Goal: Information Seeking & Learning: Learn about a topic

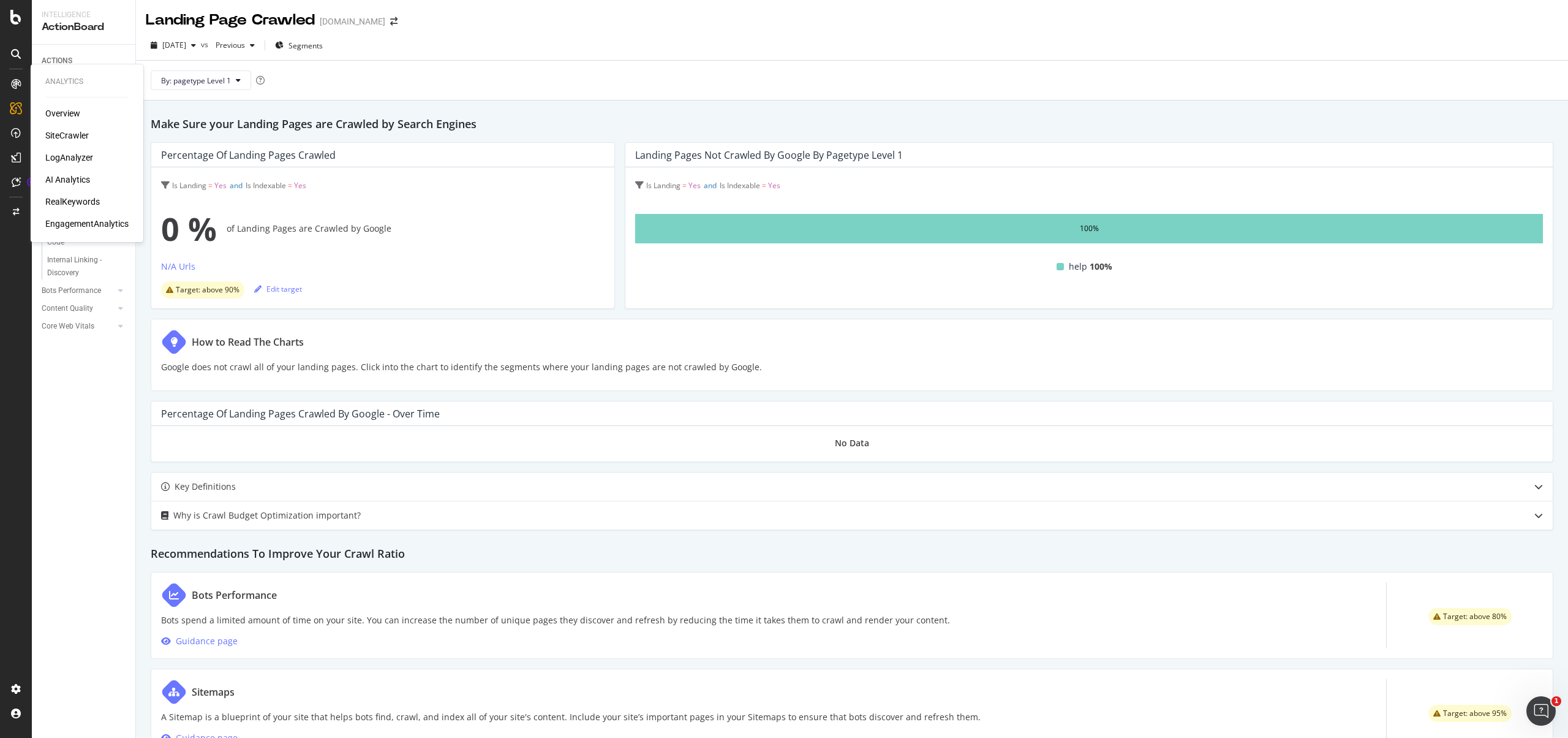
click at [76, 180] on div "AI Analytics" at bounding box center [67, 179] width 44 height 12
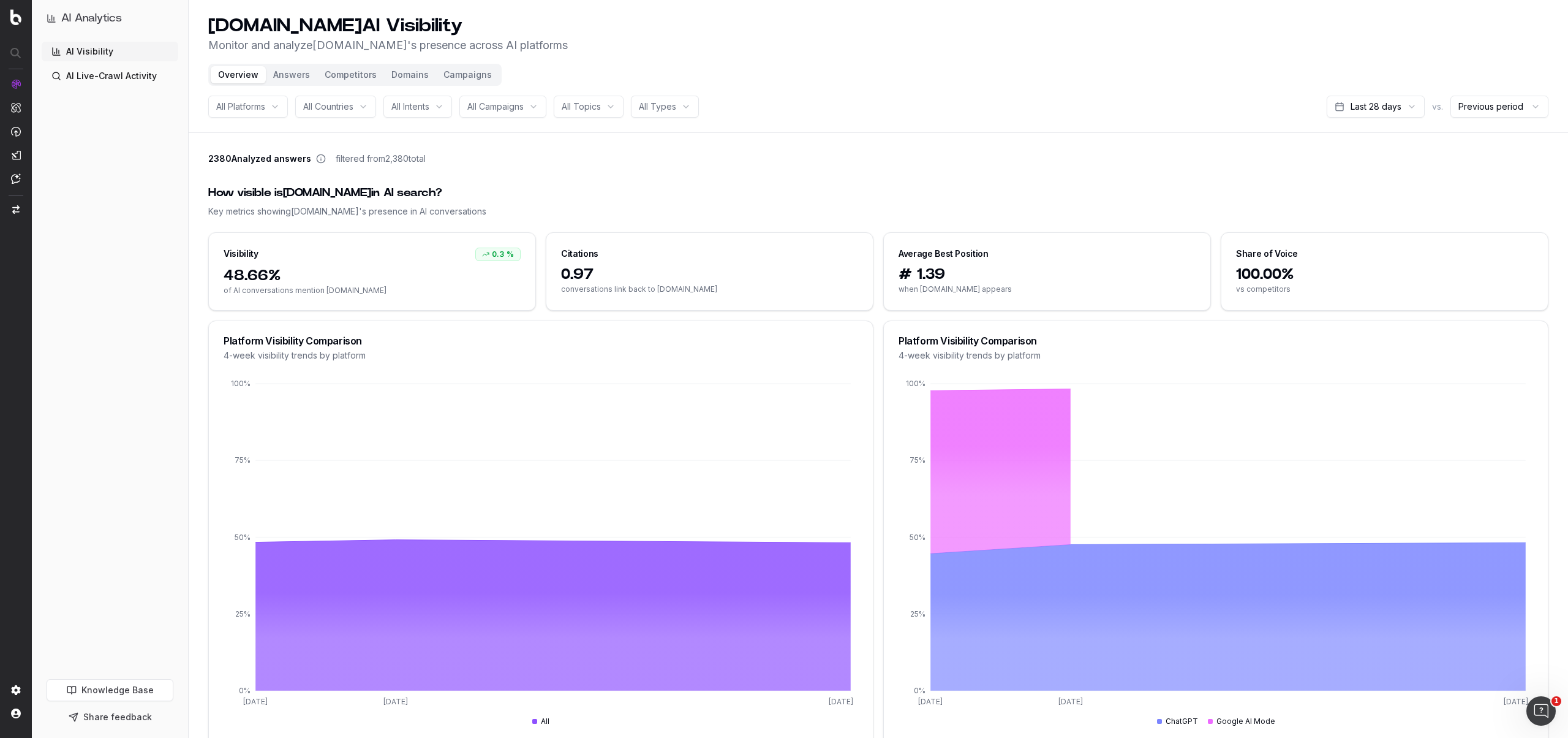
click at [310, 73] on button "Answers" at bounding box center [292, 74] width 52 height 17
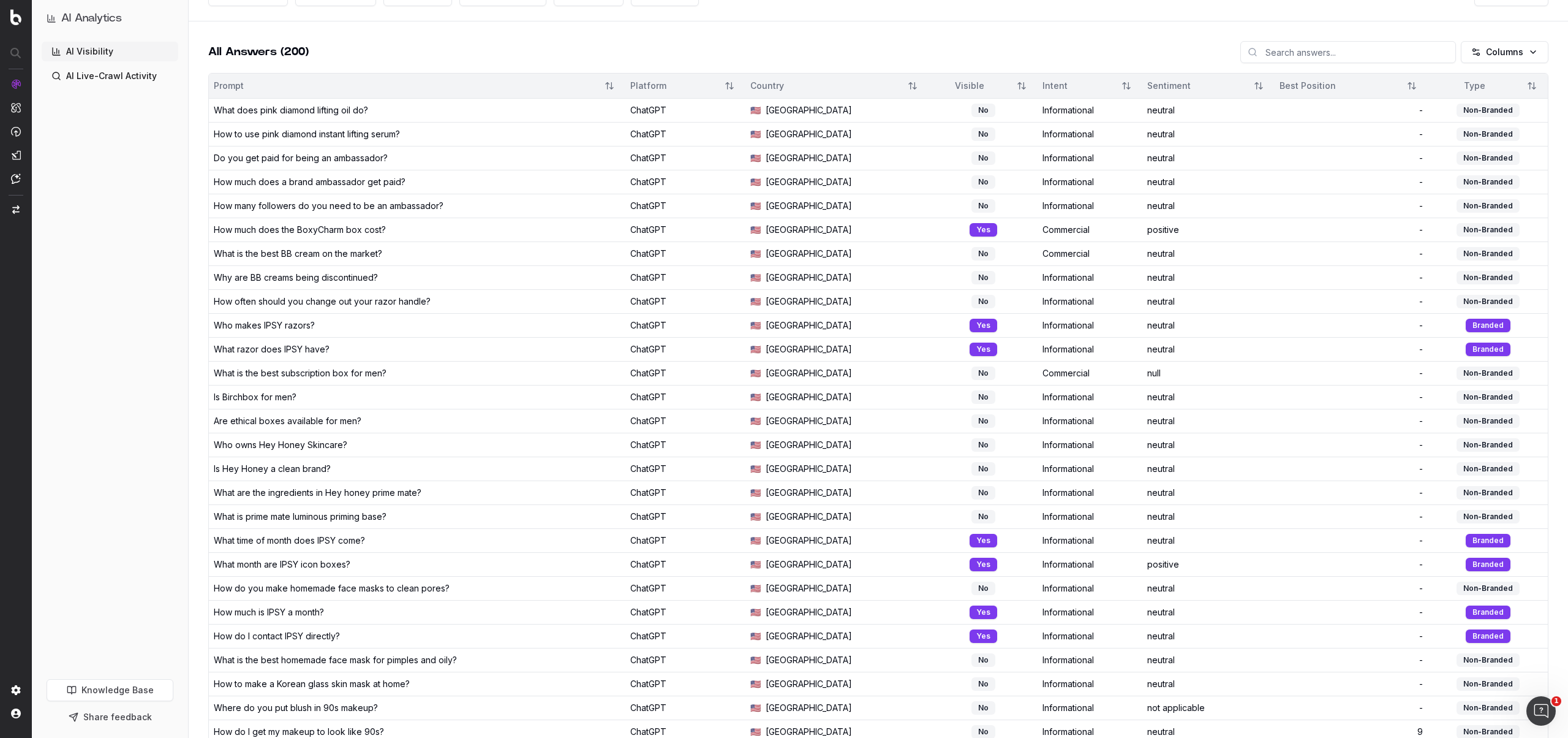
scroll to position [89, 0]
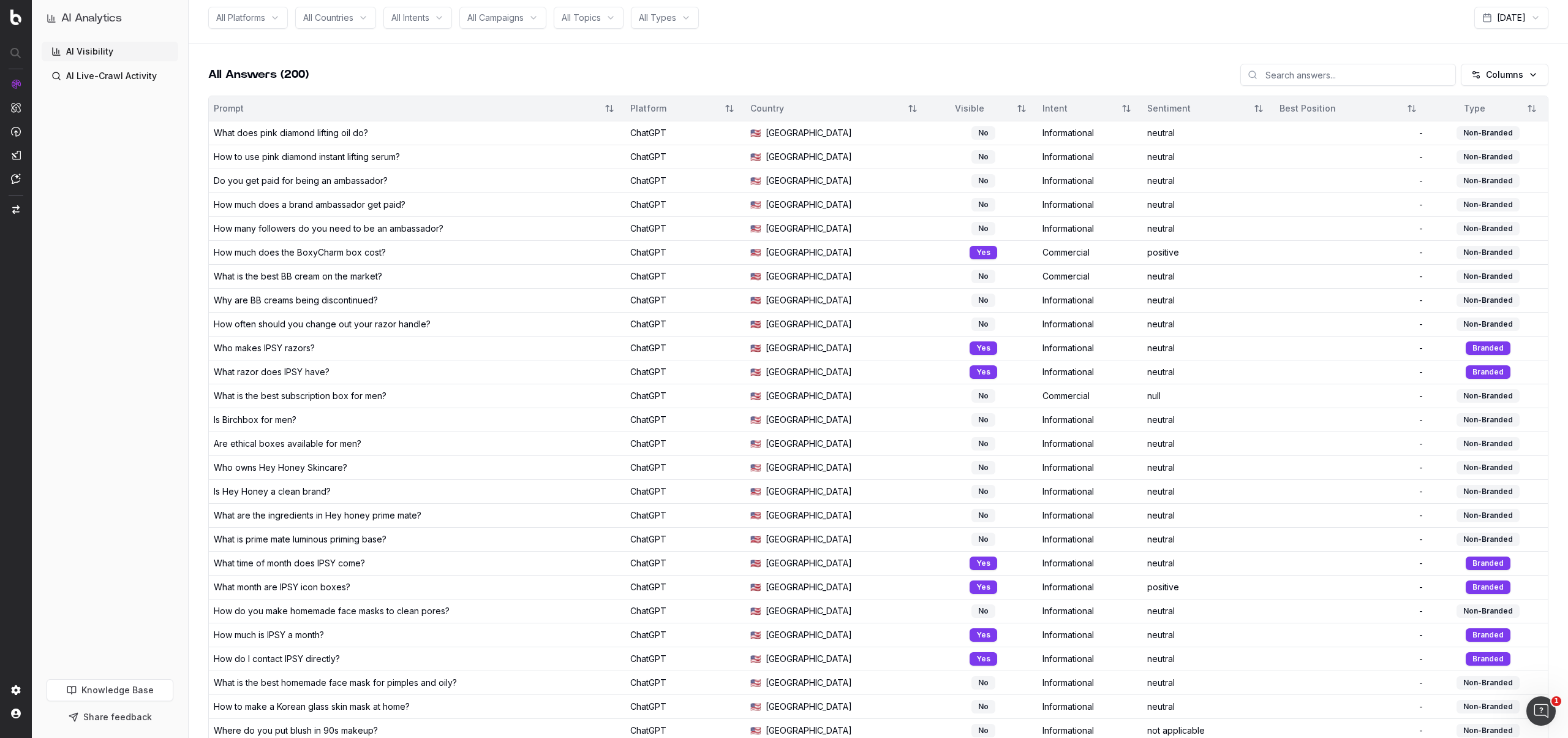
click at [1481, 248] on div "Non-Branded" at bounding box center [1488, 252] width 63 height 14
click at [292, 422] on div "Is Birchbox for men?" at bounding box center [255, 419] width 82 height 12
